Goal: Transaction & Acquisition: Purchase product/service

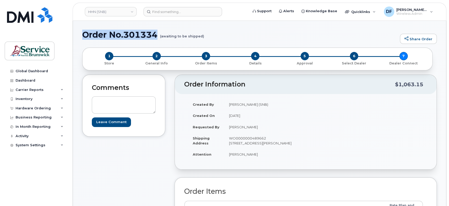
click at [225, 33] on h1 "Order No.301334 (awaiting to be shipped)" at bounding box center [239, 34] width 315 height 9
click at [23, 106] on div "Hardware Ordering" at bounding box center [33, 108] width 35 height 4
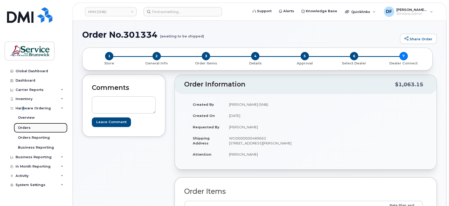
drag, startPoint x: 23, startPoint y: 106, endPoint x: 26, endPoint y: 129, distance: 23.7
click at [26, 129] on div "Orders" at bounding box center [24, 127] width 13 height 5
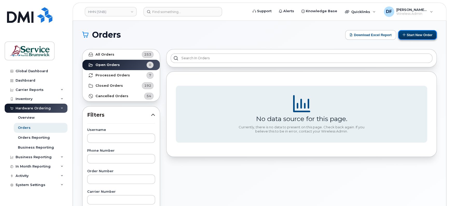
click at [412, 36] on button "Start New Order" at bounding box center [417, 35] width 39 height 10
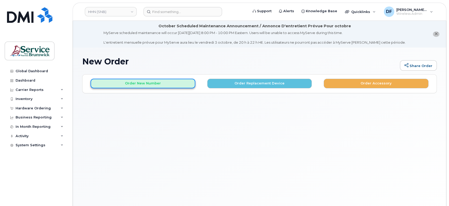
click at [138, 85] on button "Order New Number" at bounding box center [143, 84] width 105 height 10
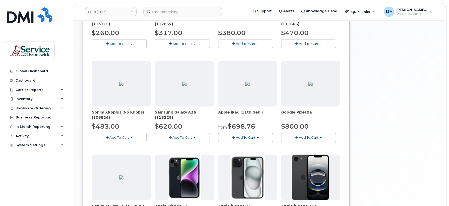
scroll to position [292, 0]
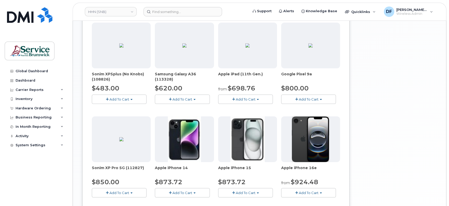
click at [300, 193] on span "Add To Cart" at bounding box center [309, 192] width 20 height 4
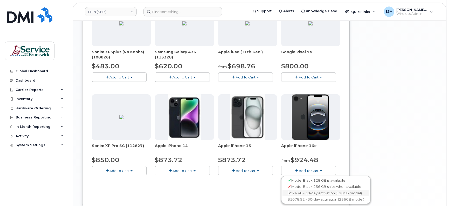
scroll to position [324, 0]
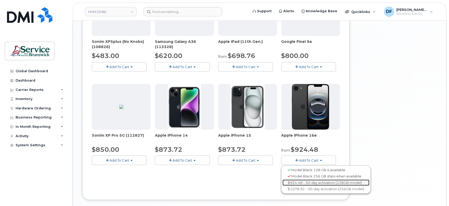
click at [299, 181] on link "$924.48 - 30-day activation (128GB model)" at bounding box center [325, 182] width 87 height 6
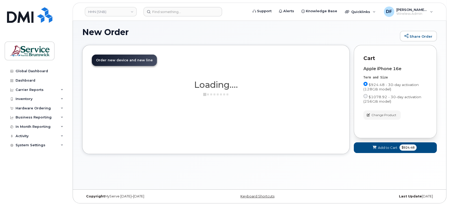
scroll to position [29, 0]
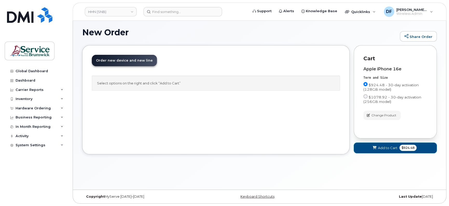
click at [387, 148] on span "Add to Cart" at bounding box center [387, 147] width 19 height 5
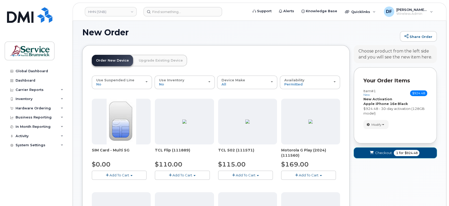
click at [385, 150] on span "Checkout" at bounding box center [383, 152] width 17 height 5
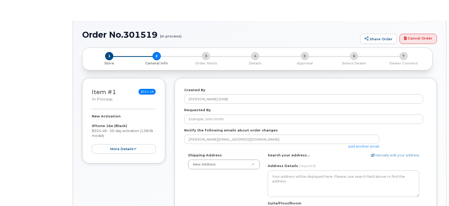
select select
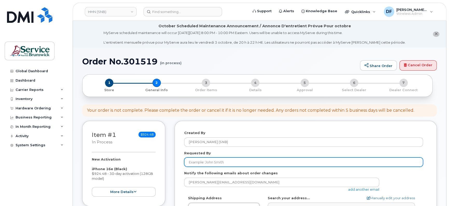
click at [218, 159] on input "Requested By" at bounding box center [303, 161] width 239 height 9
paste input "Shalane Rooney"
type input "Shalane Rooney"
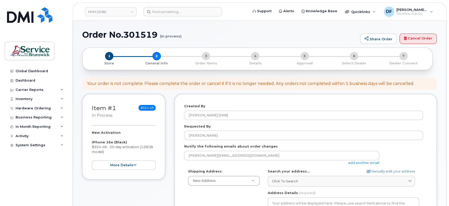
scroll to position [65, 0]
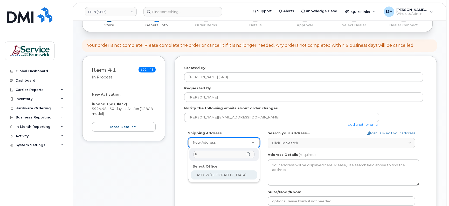
type input "f"
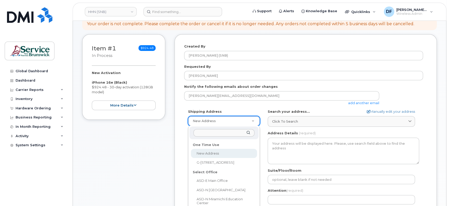
scroll to position [97, 0]
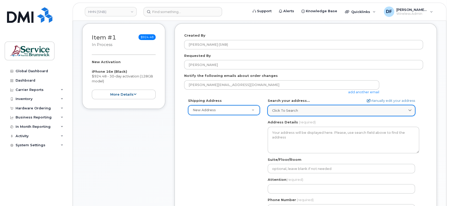
click at [274, 108] on span "Click to search" at bounding box center [285, 110] width 26 height 5
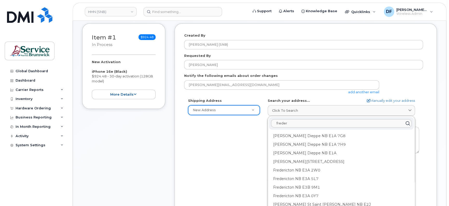
type input "freder"
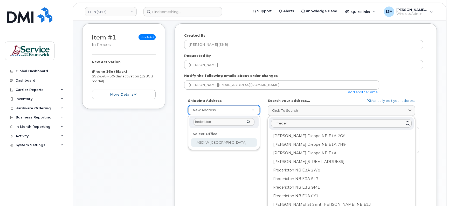
type input "fredericton"
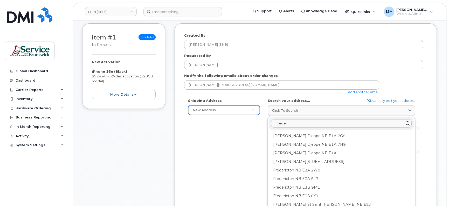
drag, startPoint x: 304, startPoint y: 123, endPoint x: 247, endPoint y: 125, distance: 57.1
click at [247, 125] on div "Shipping Address New Address New Address G-2 Main St ASD-E Main Office ASD-N Ba…" at bounding box center [303, 157] width 239 height 119
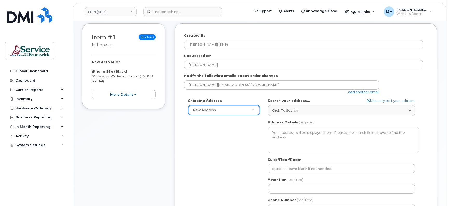
click at [220, 105] on div "New Address" at bounding box center [224, 110] width 72 height 10
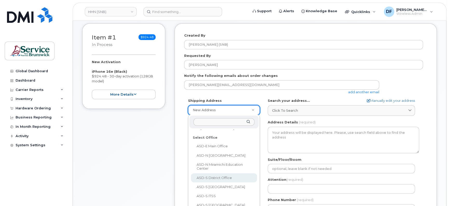
scroll to position [0, 0]
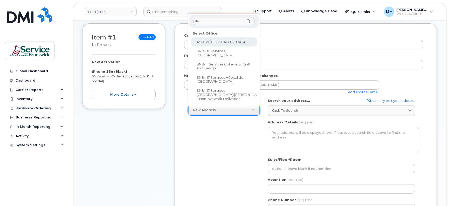
type input "dec"
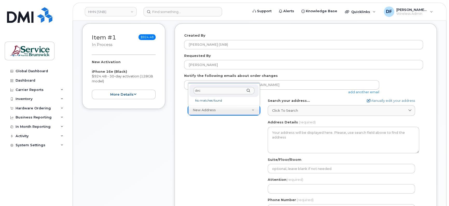
drag, startPoint x: 190, startPoint y: 91, endPoint x: 172, endPoint y: 94, distance: 17.6
click at [172, 94] on body "HHN (SNB) Support Alerts Knowledge Base Quicklinks Suspend / Cancel Device Chan…" at bounding box center [224, 164] width 449 height 523
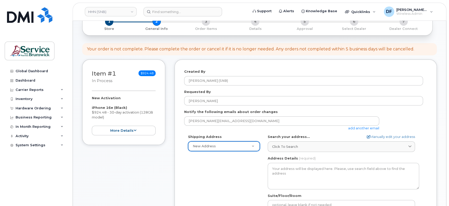
scroll to position [93, 0]
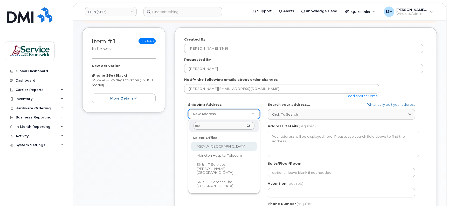
type input "m"
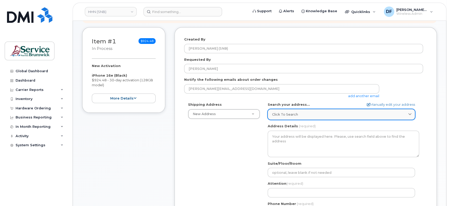
click at [316, 115] on div "Click to search" at bounding box center [341, 114] width 139 height 5
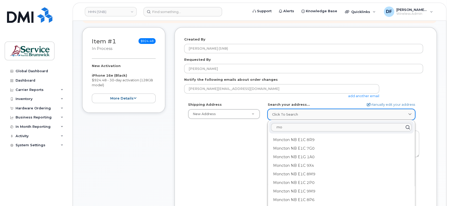
type input "m"
click at [241, 138] on div "Shipping Address New Address New Address G-2 Main St ASD-E Main Office ASD-N Ba…" at bounding box center [303, 161] width 239 height 119
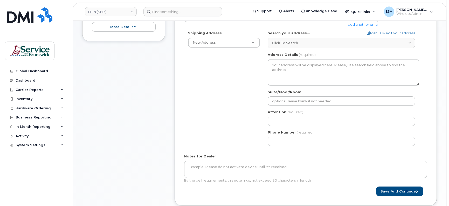
scroll to position [126, 0]
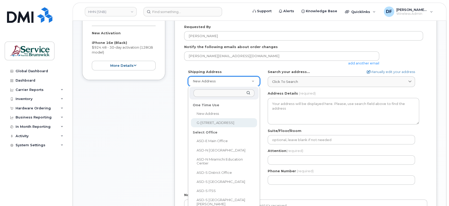
select select "G-2 Main St"
type textarea "G-2 Main St SACKVILLE NB E4L 4A3 CANADA"
type input "Ground"
type input "Erin Musgrave"
type input "5063809638"
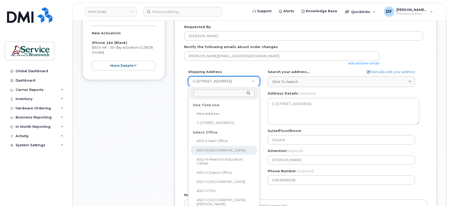
select select
type textarea "155 Munro St Bathurst New Brunswick E2A 1G3"
type input "Tiffany Raill"
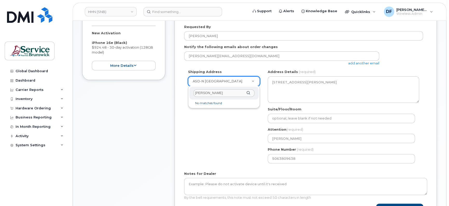
click at [248, 92] on div "steve s" at bounding box center [223, 93] width 69 height 13
type input "steve sull"
drag, startPoint x: 202, startPoint y: 94, endPoint x: 146, endPoint y: 94, distance: 55.5
click at [146, 94] on body "HHN (SNB) Support Alerts Knowledge Base Quicklinks Suspend / Cancel Device Chan…" at bounding box center [224, 125] width 449 height 502
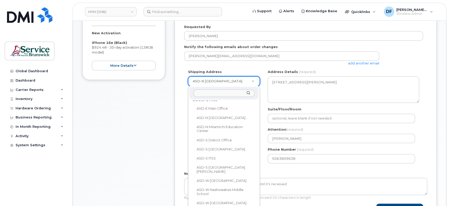
scroll to position [65, 0]
drag, startPoint x: 257, startPoint y: 129, endPoint x: 256, endPoint y: 146, distance: 16.9
click at [256, 146] on ul "One Time Use New Address G-2 Main St Select Office ASD-E Main Office ASD-N Bath…" at bounding box center [223, 165] width 68 height 130
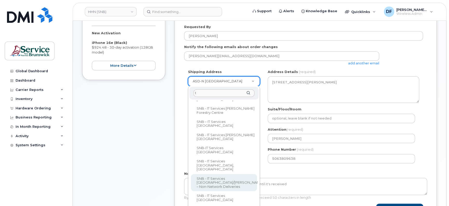
scroll to position [0, 0]
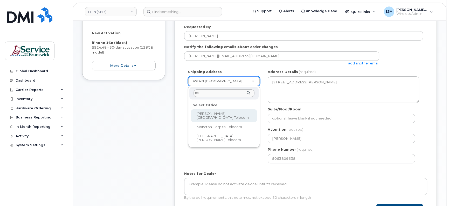
type input "tel"
select select
type textarea "985 College Hill Rd Fredericton New Brunswick E3B 4J7"
type input "[PERSON_NAME]"
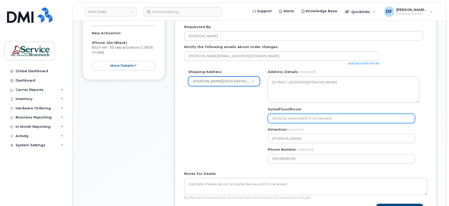
click at [289, 120] on input "Suite/Floor/Room" at bounding box center [341, 118] width 147 height 9
paste input "WO0000000487471"
select select
type input "WO0000000487471"
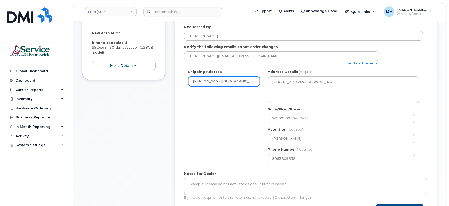
click at [242, 129] on div "Shipping Address Dr. Everett Chalmers Regional Hospital Telecom New Address G-2…" at bounding box center [303, 118] width 239 height 98
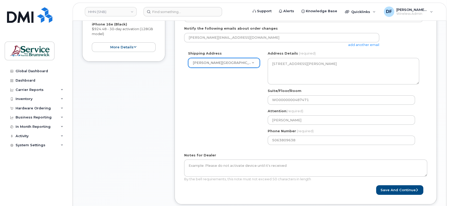
scroll to position [158, 0]
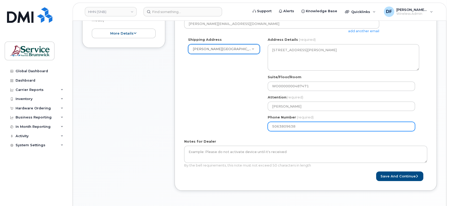
drag, startPoint x: 285, startPoint y: 126, endPoint x: 251, endPoint y: 128, distance: 34.3
click at [251, 128] on div "Shipping Address Dr. Everett Chalmers Regional Hospital Telecom New Address G-2…" at bounding box center [303, 86] width 239 height 98
select select
type input "506"
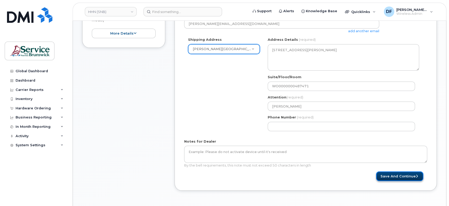
click at [381, 176] on button "Save and Continue" at bounding box center [399, 176] width 47 height 10
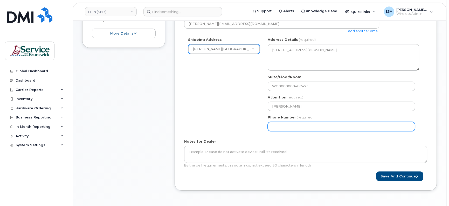
click at [330, 129] on input "Phone Number" at bounding box center [341, 126] width 147 height 9
click at [289, 125] on input "Phone Number" at bounding box center [341, 126] width 147 height 9
click at [282, 127] on input "Phone Number" at bounding box center [341, 126] width 147 height 9
click at [281, 128] on input "Phone Number" at bounding box center [341, 126] width 147 height 9
click at [279, 126] on input "Phone Number" at bounding box center [341, 126] width 147 height 9
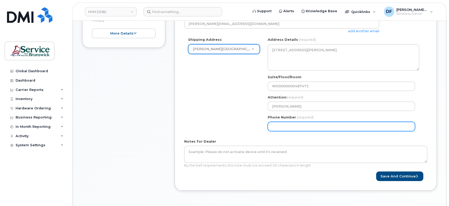
click at [281, 126] on input "Phone Number" at bounding box center [341, 126] width 147 height 9
select select
type input "5064525433"
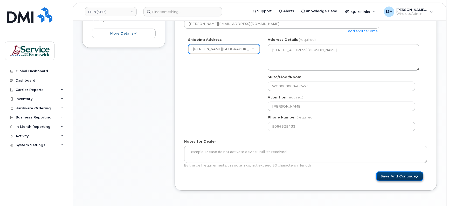
click at [411, 176] on button "Save and Continue" at bounding box center [399, 176] width 47 height 10
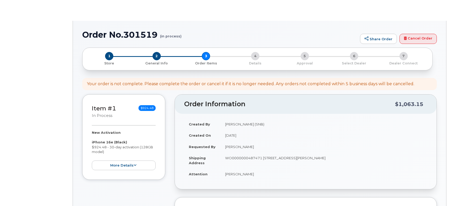
select select
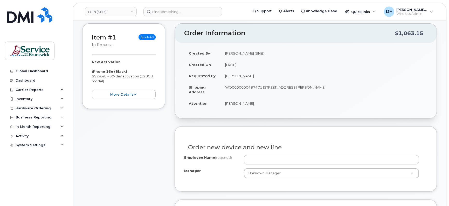
scroll to position [130, 0]
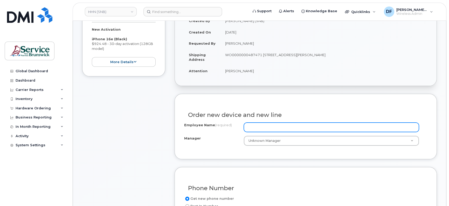
click at [268, 127] on input "Employee Name (required)" at bounding box center [331, 126] width 175 height 9
paste input "[PERSON_NAME]"
type input "[PERSON_NAME]"
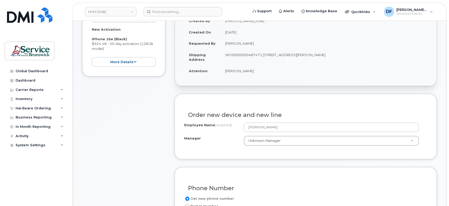
click at [217, 146] on div "Employee Name (required) [PERSON_NAME] Manager Unknown Manager Manager Manager …" at bounding box center [305, 135] width 243 height 27
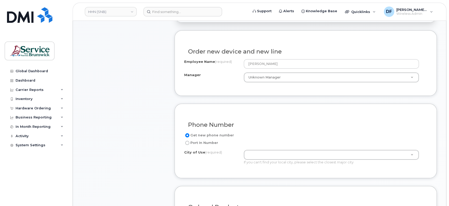
scroll to position [195, 0]
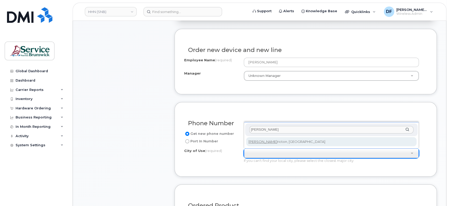
type input "[PERSON_NAME]"
type input "1578"
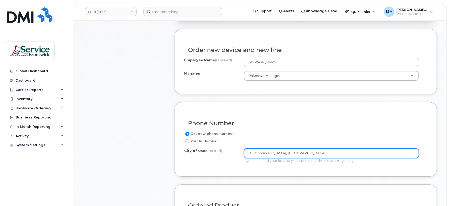
click at [240, 158] on div "City of Use (required) [GEOGRAPHIC_DATA], [GEOGRAPHIC_DATA] 1578 If you can't f…" at bounding box center [303, 155] width 239 height 15
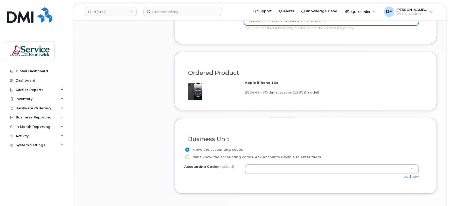
scroll to position [357, 0]
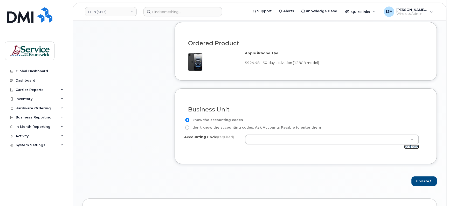
click at [410, 144] on link "add new" at bounding box center [411, 146] width 15 height 4
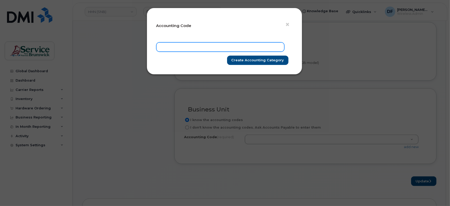
click at [167, 43] on input "text" at bounding box center [220, 46] width 128 height 9
paste input "801.713502513"
type input "801.713502513"
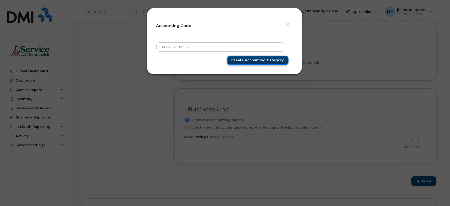
click at [258, 59] on input "Create Accounting category" at bounding box center [257, 61] width 61 height 10
type input "Create Accounting category"
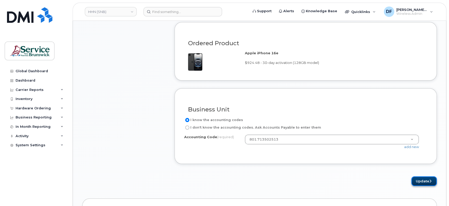
click at [420, 180] on button "Update" at bounding box center [423, 181] width 25 height 10
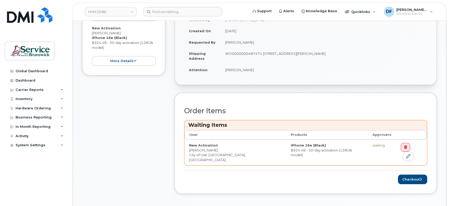
scroll to position [162, 0]
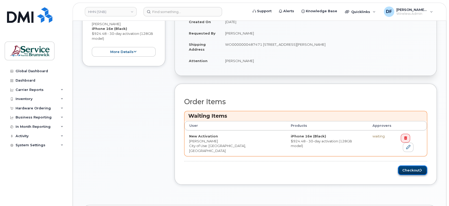
click at [417, 165] on button "Checkout" at bounding box center [412, 170] width 29 height 10
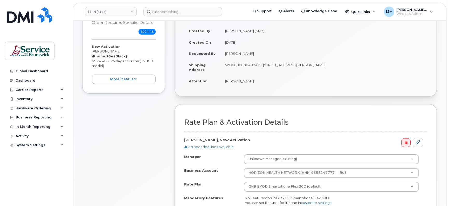
scroll to position [162, 0]
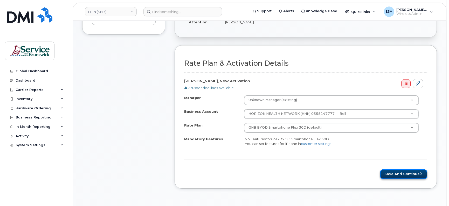
click at [398, 172] on button "Save and Continue" at bounding box center [403, 174] width 47 height 10
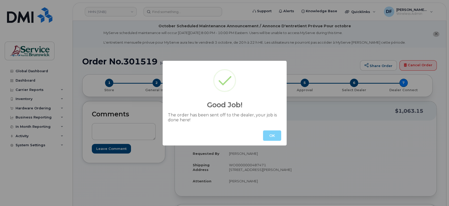
click at [268, 137] on button "OK" at bounding box center [272, 135] width 18 height 10
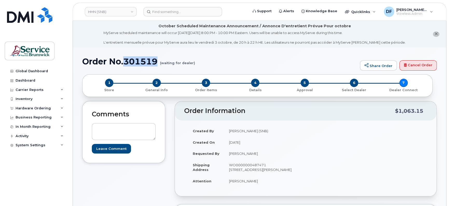
drag, startPoint x: 158, startPoint y: 58, endPoint x: 124, endPoint y: 61, distance: 34.1
click at [124, 61] on h1 "Order No.301519 (waiting for dealer)" at bounding box center [219, 61] width 275 height 9
copy h1 "301519"
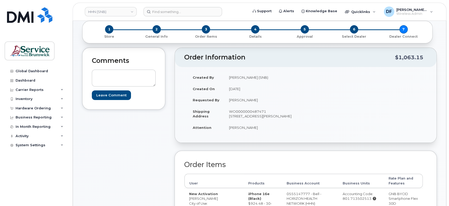
scroll to position [162, 0]
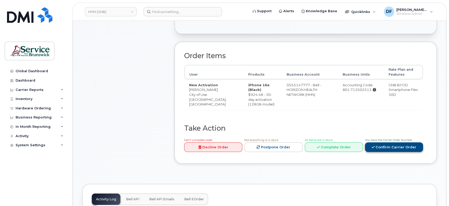
click at [380, 143] on link "Confirm Carrier Order" at bounding box center [394, 147] width 58 height 10
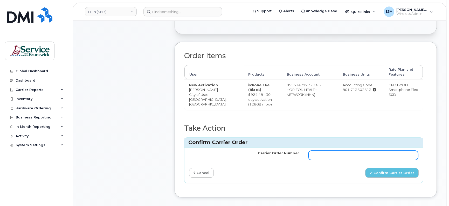
click at [316, 150] on input "Carrier Order Number" at bounding box center [363, 154] width 110 height 9
paste input "301519"
type input "301519"
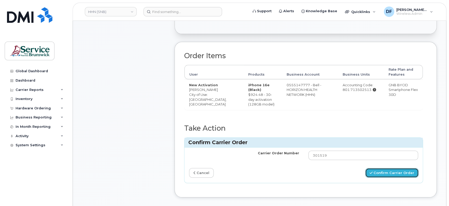
click at [385, 171] on button "Confirm Carrier Order" at bounding box center [391, 173] width 53 height 10
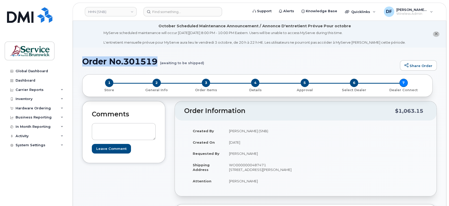
drag, startPoint x: 158, startPoint y: 58, endPoint x: 80, endPoint y: 64, distance: 79.1
copy h1 "Order No.301519"
click at [21, 104] on div "Hardware Ordering" at bounding box center [36, 107] width 63 height 9
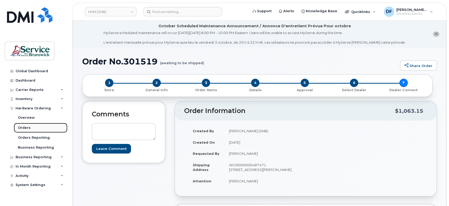
click at [29, 125] on div "Orders" at bounding box center [24, 127] width 13 height 5
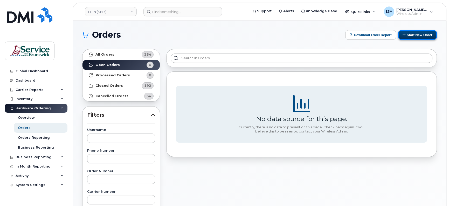
click at [418, 31] on button "Start New Order" at bounding box center [417, 35] width 39 height 10
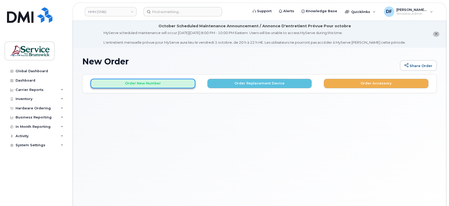
click at [126, 80] on button "Order New Number" at bounding box center [143, 84] width 105 height 10
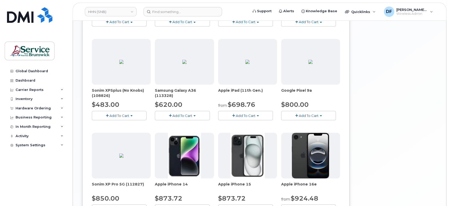
scroll to position [352, 0]
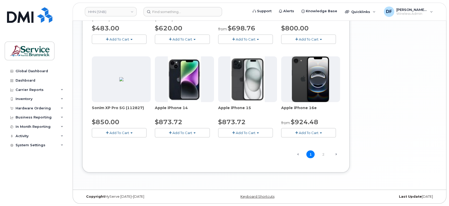
click at [303, 129] on button "Add To Cart" at bounding box center [308, 132] width 55 height 9
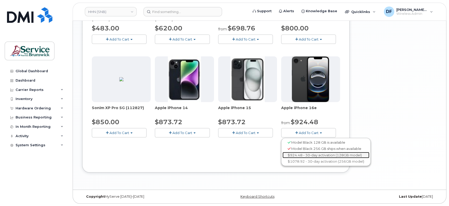
click at [314, 153] on link "$924.48 - 30-day activation (128GB model)" at bounding box center [325, 155] width 87 height 6
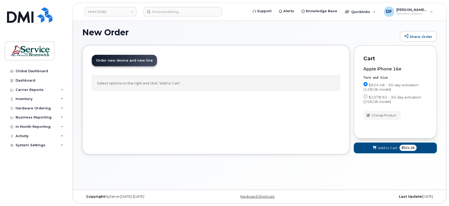
click at [386, 147] on span "Add to Cart" at bounding box center [387, 147] width 19 height 5
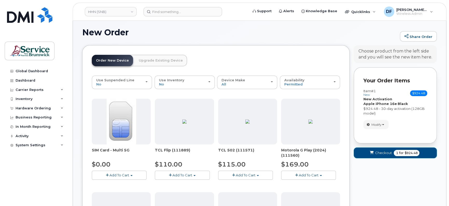
click at [385, 149] on button "Checkout 1 for $924.48" at bounding box center [395, 152] width 83 height 11
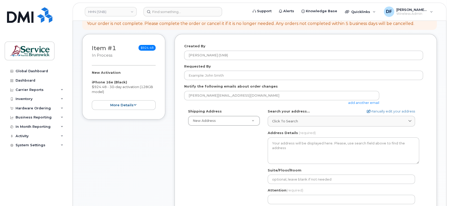
scroll to position [97, 0]
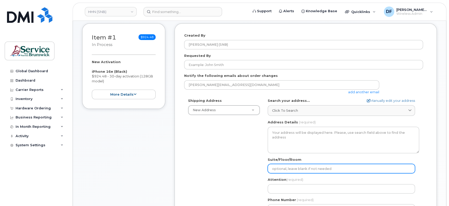
click at [294, 167] on input "Suite/Floor/Room" at bounding box center [341, 168] width 147 height 9
paste input "WO0000000487539"
select select
type input "WO0000000487539"
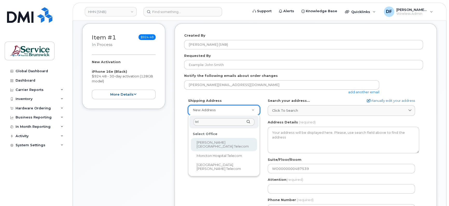
type input "tel"
select select
type textarea "985 College Hill Rd Fredericton New Brunswick E3B 4J7"
type input "[PERSON_NAME]"
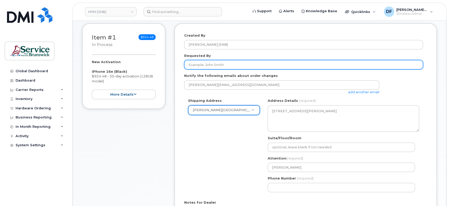
click at [209, 65] on input "Requested By" at bounding box center [303, 64] width 239 height 9
paste input "[PERSON_NAME]"
type input "[PERSON_NAME]"
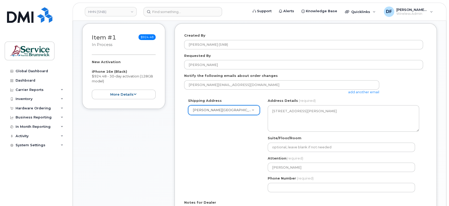
click at [208, 140] on div "Shipping Address Dr. Everett Chalmers Regional Hospital Telecom New Address G-2…" at bounding box center [303, 147] width 239 height 98
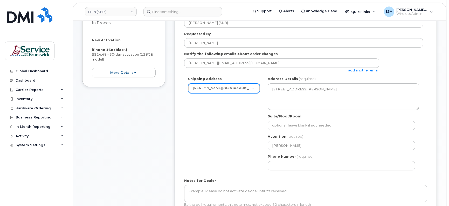
scroll to position [130, 0]
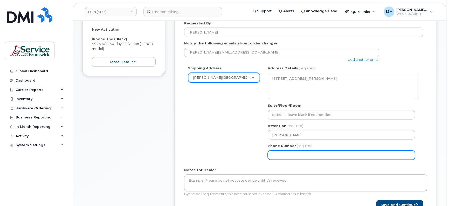
click at [278, 154] on input "Phone Number" at bounding box center [341, 154] width 147 height 9
type input "5064525433"
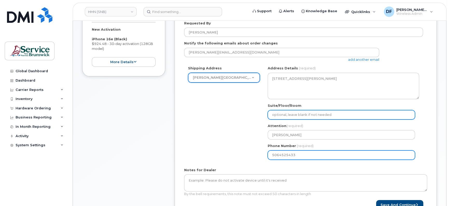
type input "WO0000000487471"
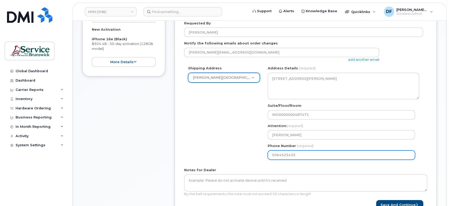
select select
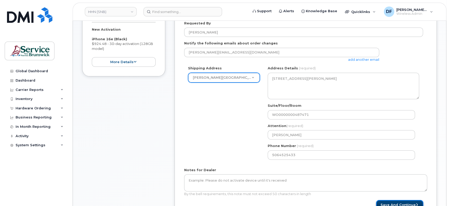
click at [411, 201] on button "Save and Continue" at bounding box center [399, 205] width 47 height 10
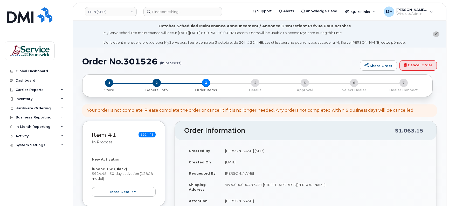
select select
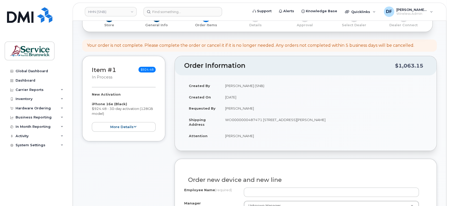
scroll to position [97, 0]
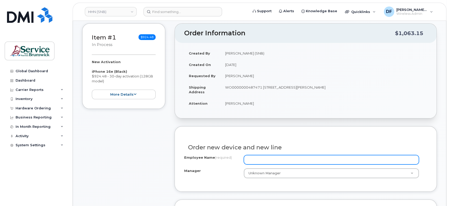
paste input "[PERSON_NAME]"
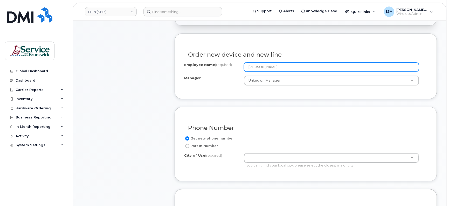
scroll to position [227, 0]
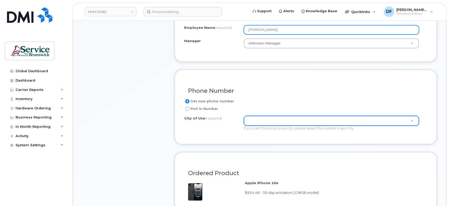
type input "[PERSON_NAME]"
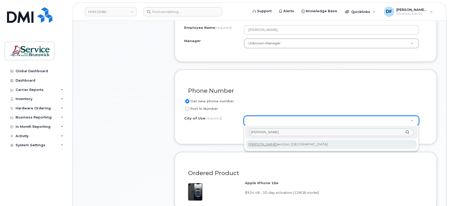
type input "[PERSON_NAME]"
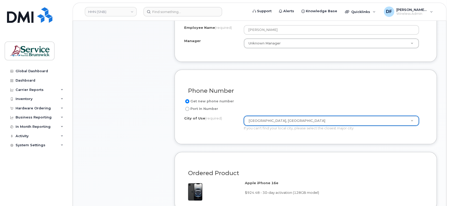
type input "1578"
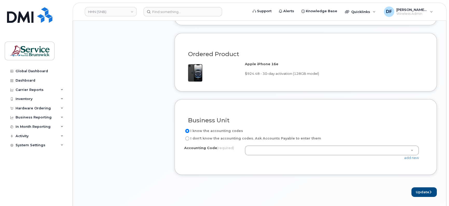
scroll to position [357, 0]
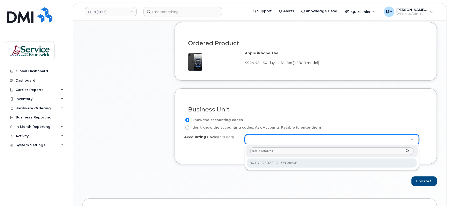
type input "801.713502513"
select select "801.713502513"
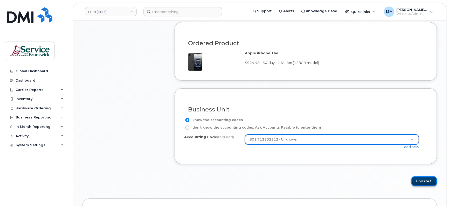
click at [414, 180] on button "Update" at bounding box center [423, 181] width 25 height 10
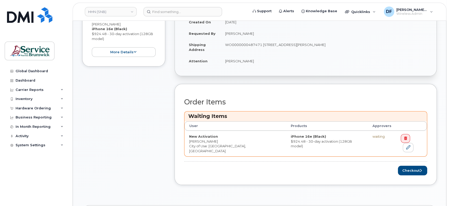
scroll to position [162, 0]
click at [420, 168] on icon "submit" at bounding box center [421, 169] width 2 height 3
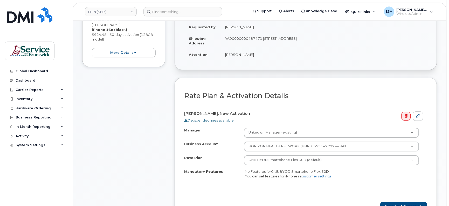
scroll to position [162, 0]
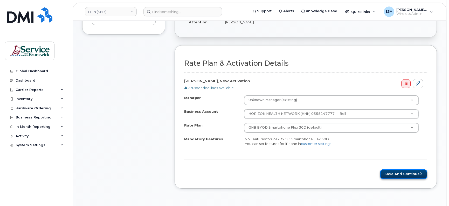
click at [404, 173] on button "Save and Continue" at bounding box center [403, 174] width 47 height 10
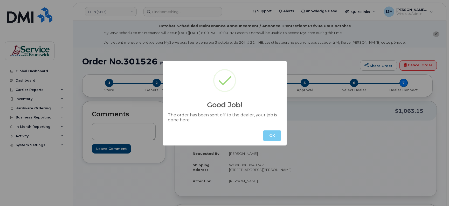
click at [272, 136] on button "OK" at bounding box center [272, 135] width 18 height 10
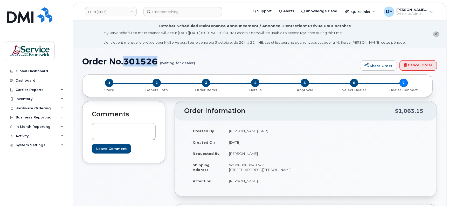
drag, startPoint x: 158, startPoint y: 62, endPoint x: 125, endPoint y: 62, distance: 33.7
click at [125, 62] on h1 "Order No.301526 (waiting for dealer)" at bounding box center [219, 61] width 275 height 9
copy h1 "301526"
